Goal: Task Accomplishment & Management: Manage account settings

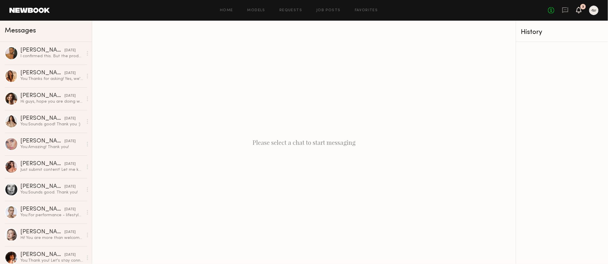
click at [576, 11] on icon at bounding box center [578, 10] width 5 height 6
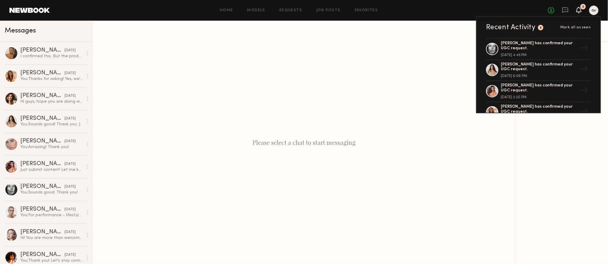
click at [429, 17] on header "Home Models Requests Job Posts Favorites Sign Out No fees up to $5,000 3 Recent…" at bounding box center [304, 10] width 608 height 21
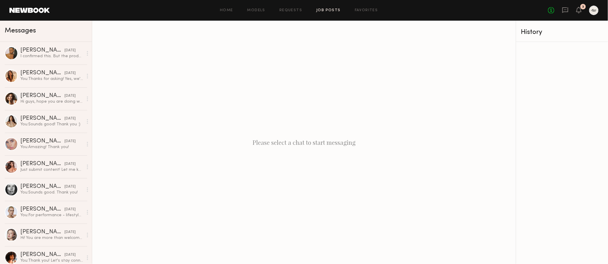
click at [326, 10] on link "Job Posts" at bounding box center [328, 11] width 24 height 4
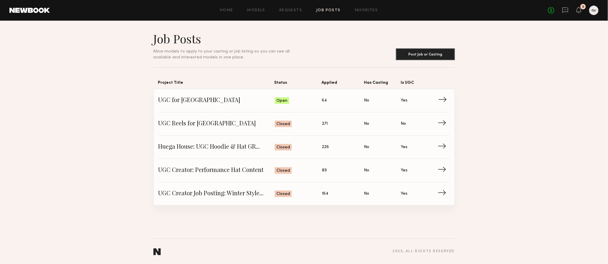
click at [230, 101] on span "UGC for Huega House" at bounding box center [216, 100] width 117 height 9
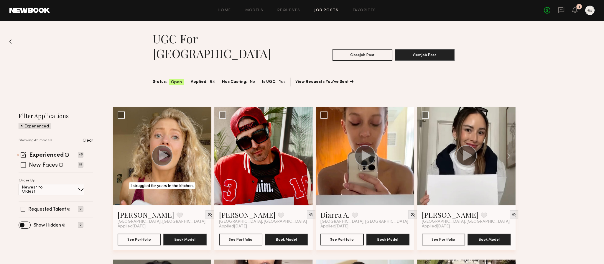
click at [22, 162] on span at bounding box center [23, 164] width 5 height 5
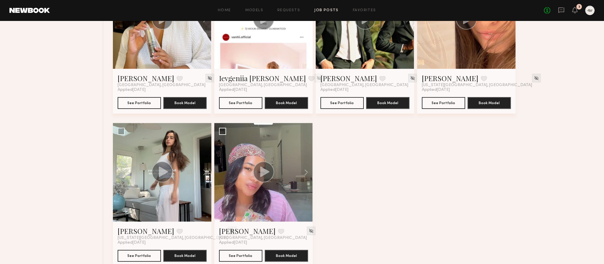
scroll to position [1051, 0]
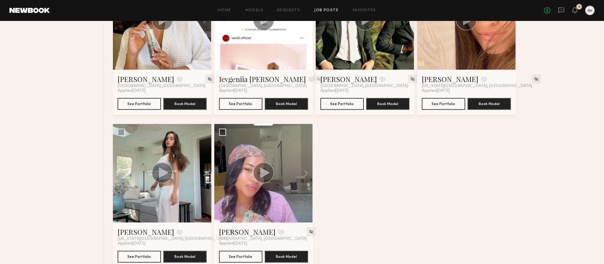
drag, startPoint x: 531, startPoint y: 240, endPoint x: 589, endPoint y: 248, distance: 58.0
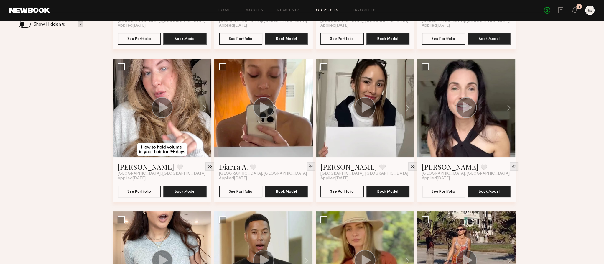
scroll to position [0, 0]
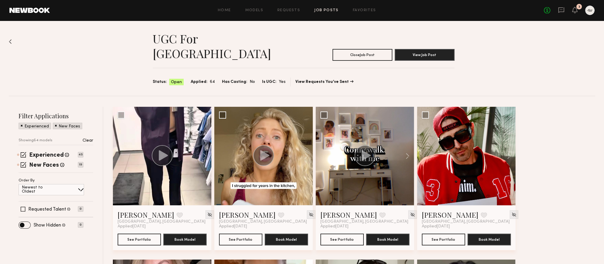
click at [67, 184] on div "Newest to Oldest" at bounding box center [51, 189] width 65 height 11
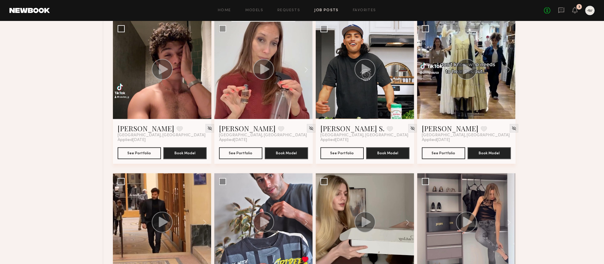
scroll to position [2054, 0]
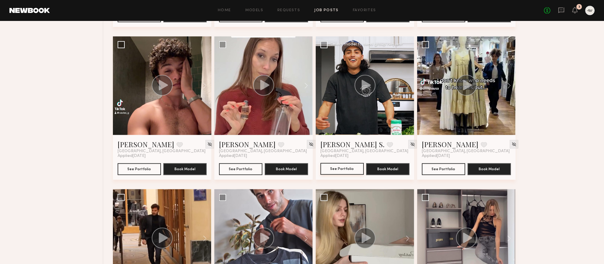
click at [348, 163] on button "See Portfolio" at bounding box center [341, 169] width 43 height 12
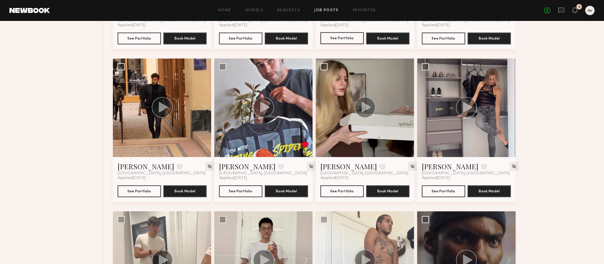
scroll to position [2240, 0]
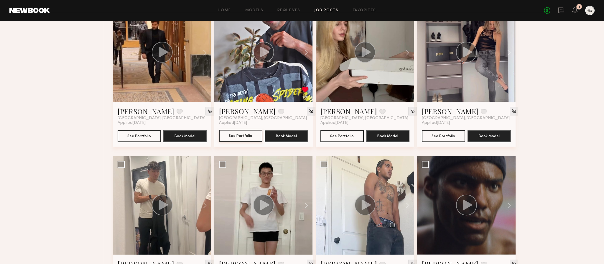
click at [235, 130] on button "See Portfolio" at bounding box center [240, 136] width 43 height 12
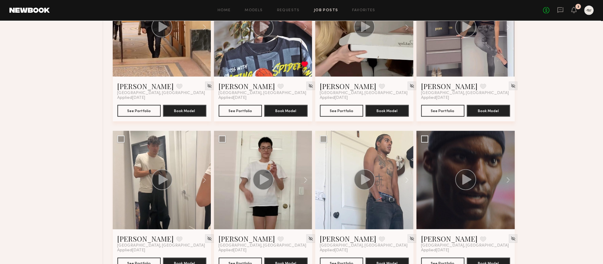
scroll to position [2271, 0]
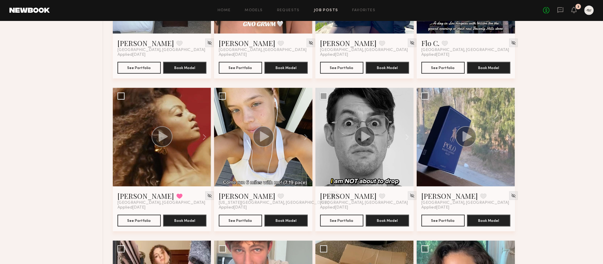
scroll to position [1688, 0]
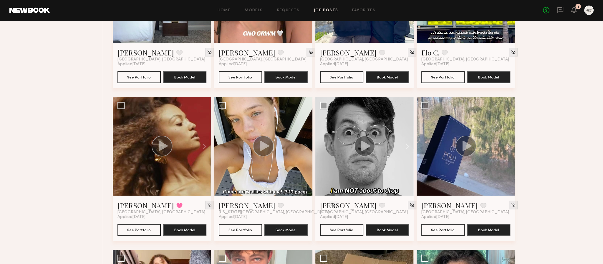
drag, startPoint x: 602, startPoint y: 190, endPoint x: 602, endPoint y: 186, distance: 4.1
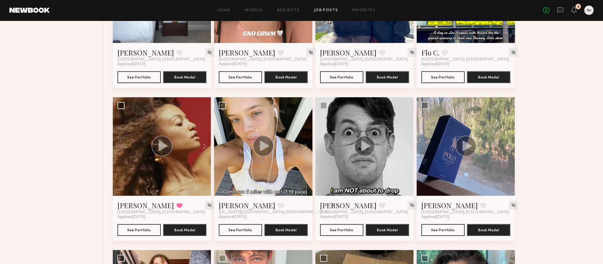
drag, startPoint x: 38, startPoint y: 144, endPoint x: 37, endPoint y: 71, distance: 72.8
